Goal: Task Accomplishment & Management: Use online tool/utility

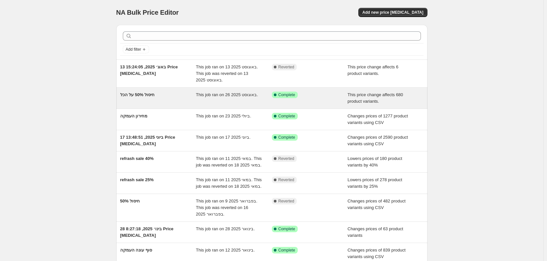
click at [221, 94] on span "This job ran on 26 באוגוסט 2025." at bounding box center [227, 94] width 62 height 5
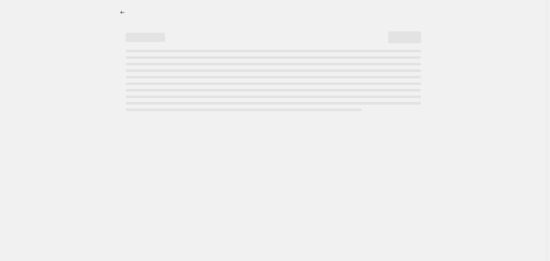
select select "pcap"
select select "no_change"
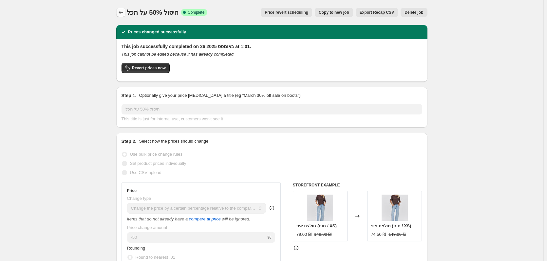
click at [121, 12] on icon "Price change jobs" at bounding box center [120, 12] width 4 height 3
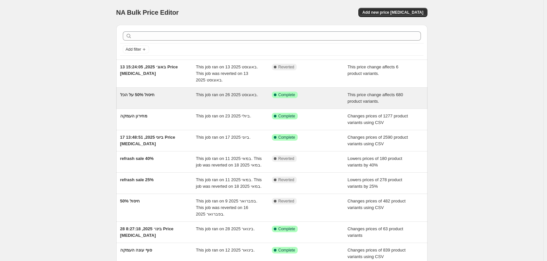
click at [291, 96] on span "Complete" at bounding box center [286, 94] width 17 height 5
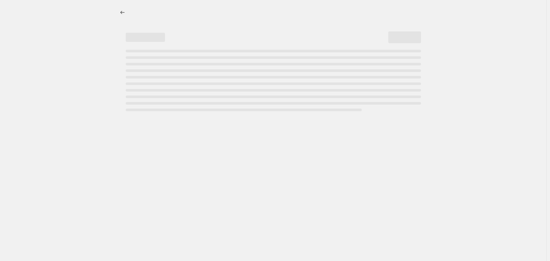
select select "pcap"
select select "no_change"
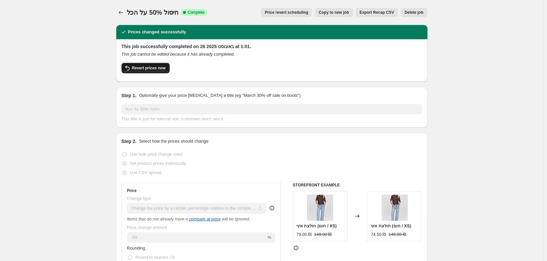
click at [159, 70] on span "Revert prices now" at bounding box center [149, 67] width 34 height 5
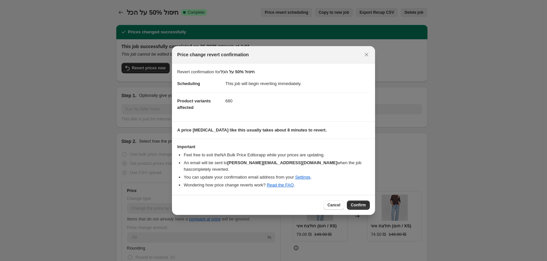
drag, startPoint x: 332, startPoint y: 203, endPoint x: 283, endPoint y: 163, distance: 62.6
click at [332, 203] on span "Cancel" at bounding box center [333, 205] width 13 height 5
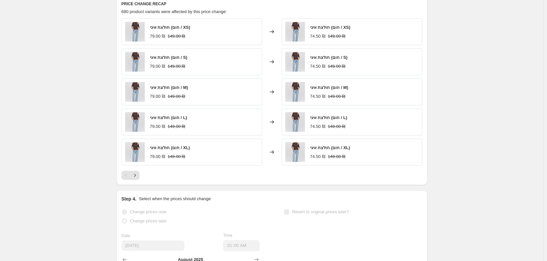
scroll to position [592, 0]
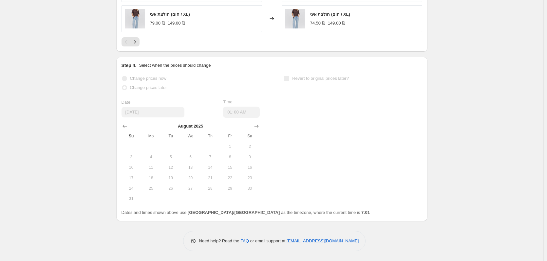
click at [186, 122] on div "August 2025 Su Mo Tu We Th Fr Sa 1 2 3 4 5 6 7 8 9 10 11 12 13 14 15 16 17 18 1…" at bounding box center [187, 161] width 143 height 86
click at [149, 91] on span "Change prices later" at bounding box center [148, 87] width 37 height 7
click at [128, 128] on icon "Show previous month, July 2025" at bounding box center [124, 126] width 7 height 7
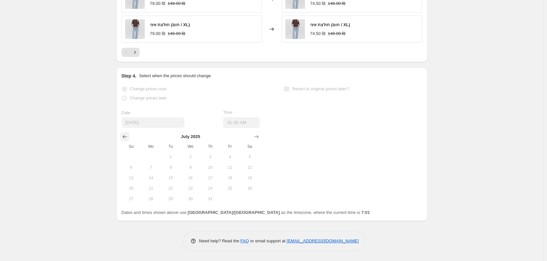
scroll to position [582, 0]
click at [254, 136] on button "Show next month, August 2025" at bounding box center [256, 136] width 9 height 9
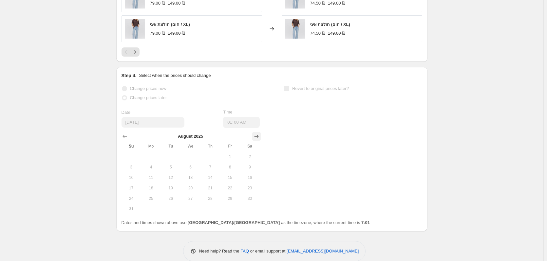
click at [258, 138] on icon "Show next month, September 2025" at bounding box center [256, 136] width 7 height 7
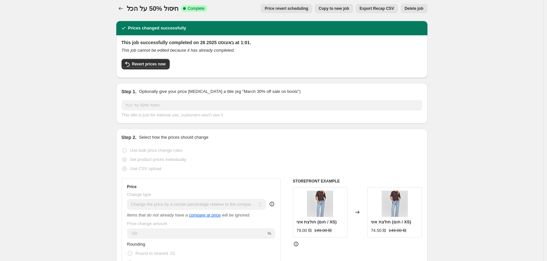
scroll to position [0, 0]
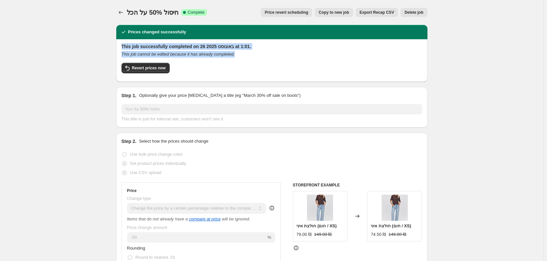
drag, startPoint x: 238, startPoint y: 54, endPoint x: 122, endPoint y: 45, distance: 116.1
click at [122, 45] on div "This job successfully completed on 26 באוגוסט 2025 at 1:01. This job cannot be …" at bounding box center [271, 60] width 311 height 43
copy div "This job successfully completed on 26 באוגוסט 2025 at 1:01. This job cannot be …"
click at [161, 66] on span "Revert prices now" at bounding box center [149, 67] width 34 height 5
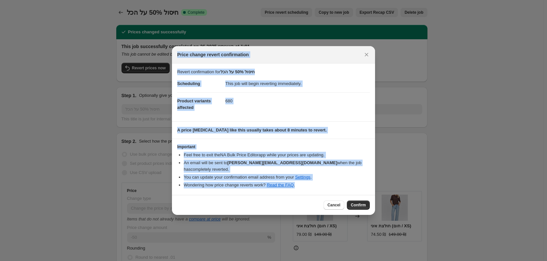
drag, startPoint x: 301, startPoint y: 183, endPoint x: 178, endPoint y: 58, distance: 175.6
click at [178, 58] on div "Price change revert confirmation Revert confirmation for חיסול 50% על הכל Sched…" at bounding box center [273, 130] width 203 height 169
copy div "Price change revert confirmation Revert confirmation for חיסול 50% על הכל Sched…"
click at [357, 203] on span "Confirm" at bounding box center [357, 205] width 15 height 5
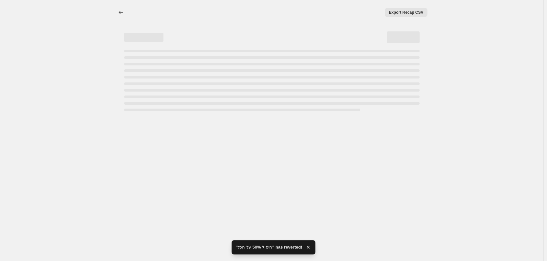
select select "pcap"
select select "no_change"
